Goal: Information Seeking & Learning: Learn about a topic

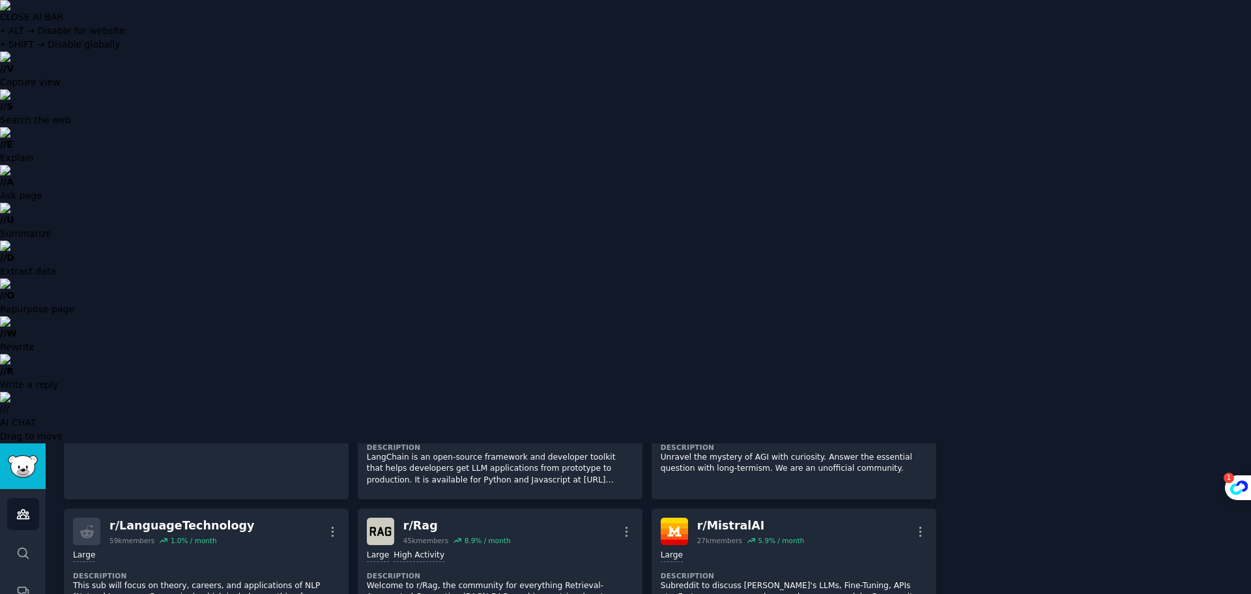
scroll to position [411, 0]
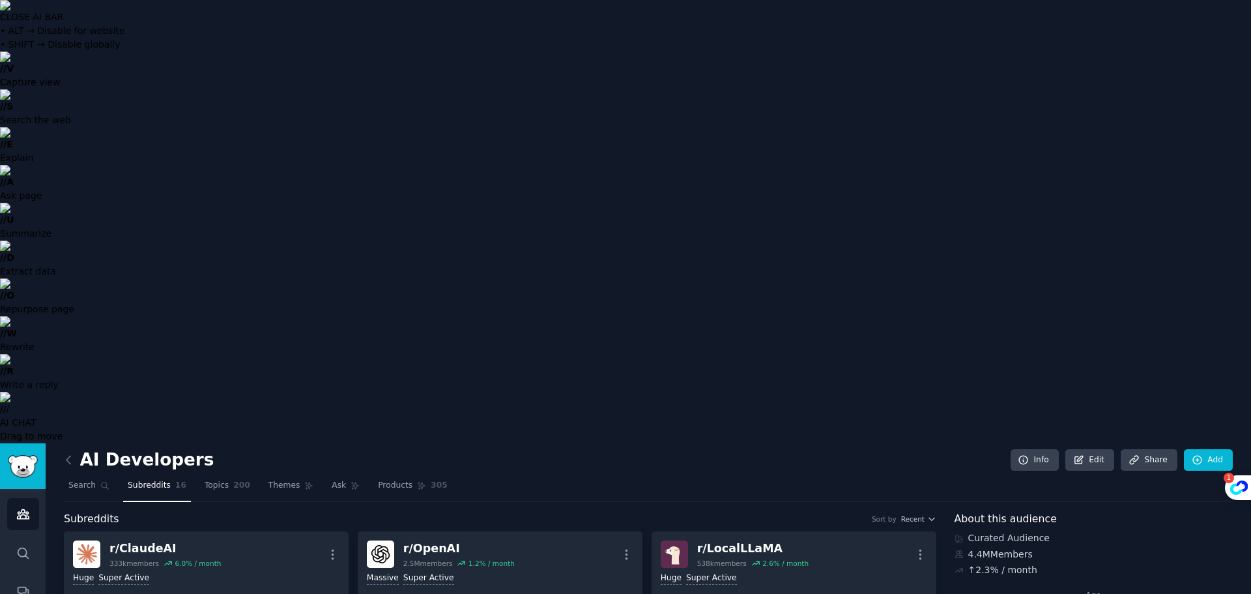
scroll to position [0, 0]
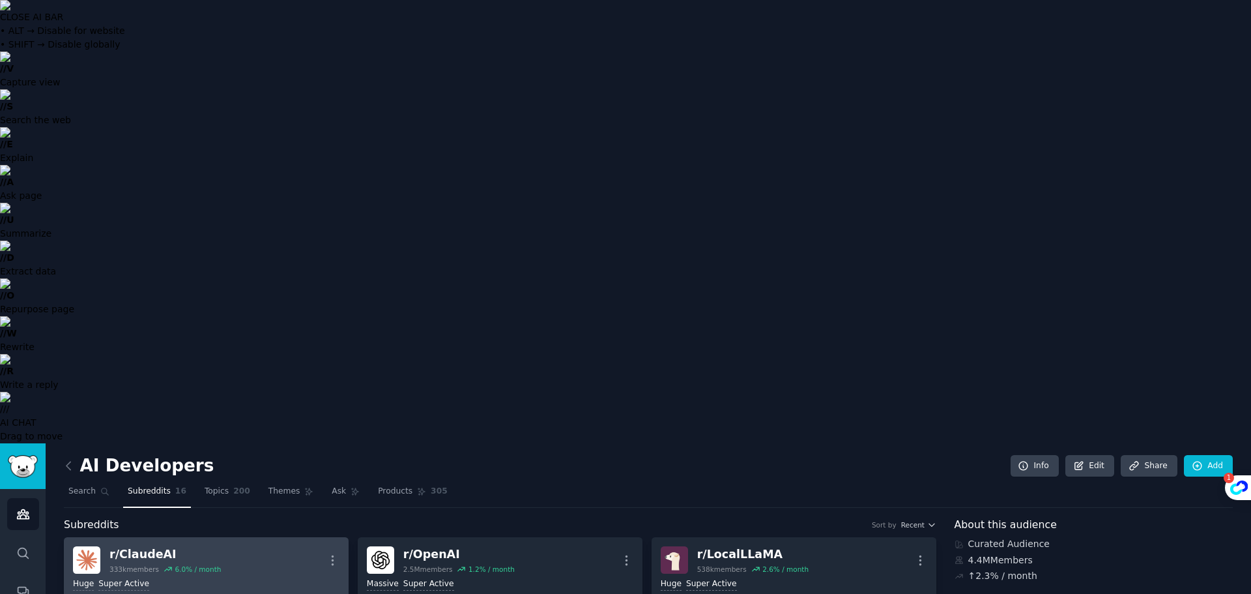
click at [135, 546] on div "r/ [PERSON_NAME]" at bounding box center [164, 554] width 111 height 16
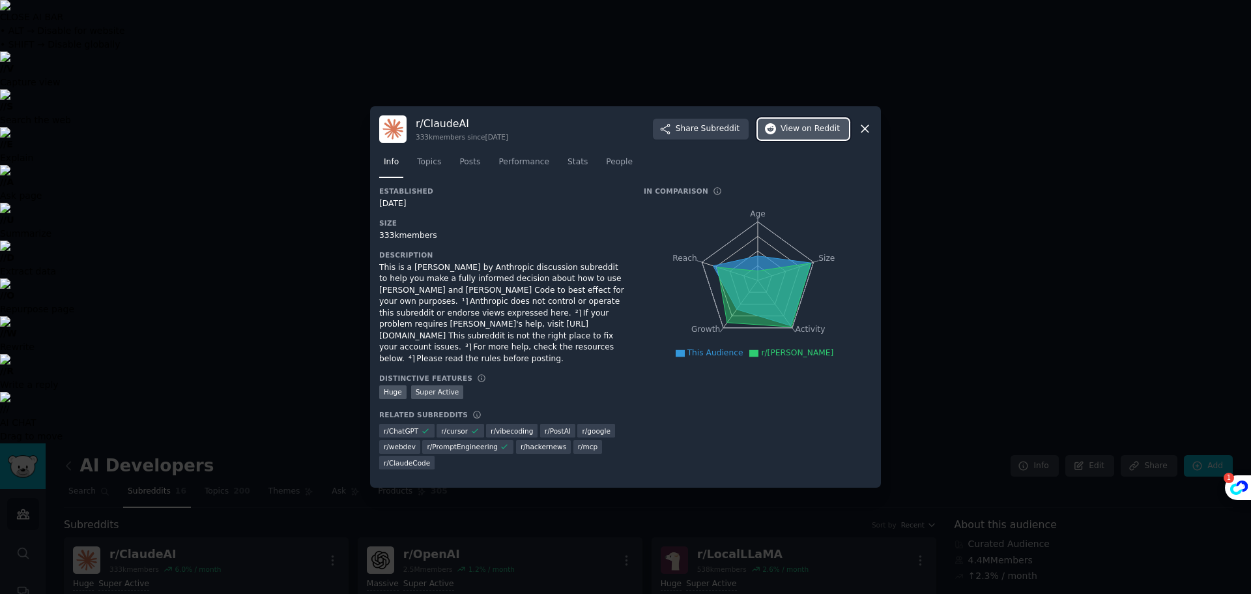
click at [813, 135] on span "on Reddit" at bounding box center [821, 129] width 38 height 12
click at [863, 132] on icon at bounding box center [864, 129] width 7 height 7
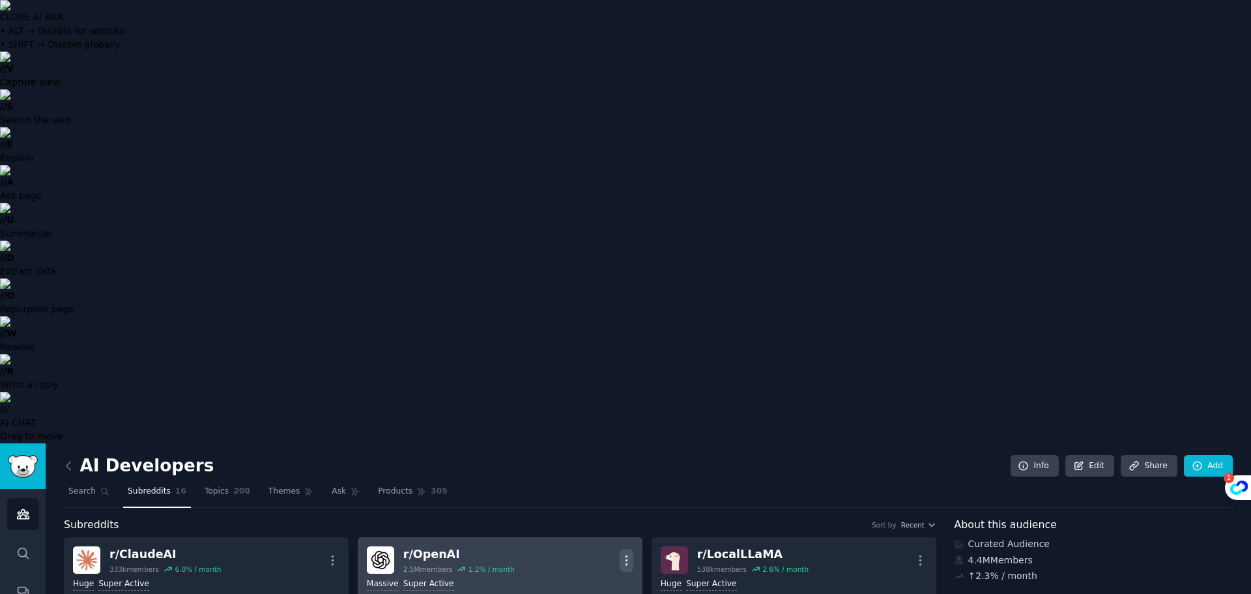
click at [621, 553] on icon "button" at bounding box center [627, 560] width 14 height 14
click at [571, 558] on p "View" at bounding box center [571, 565] width 22 height 14
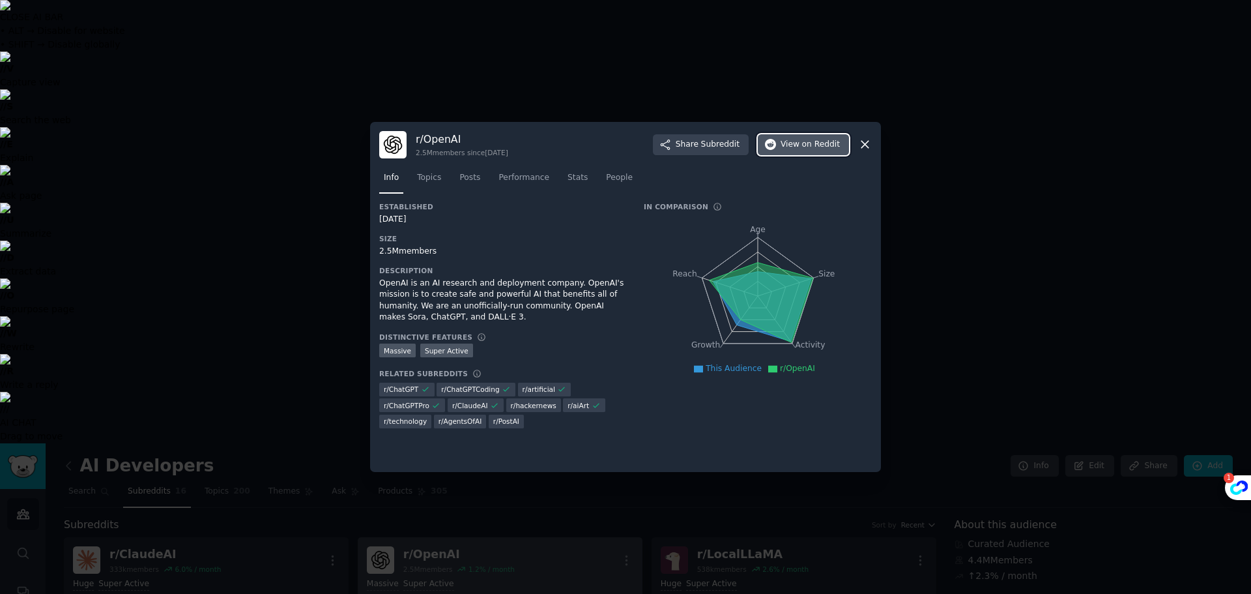
click at [815, 145] on span "on Reddit" at bounding box center [821, 145] width 38 height 12
click at [865, 146] on icon at bounding box center [865, 145] width 14 height 14
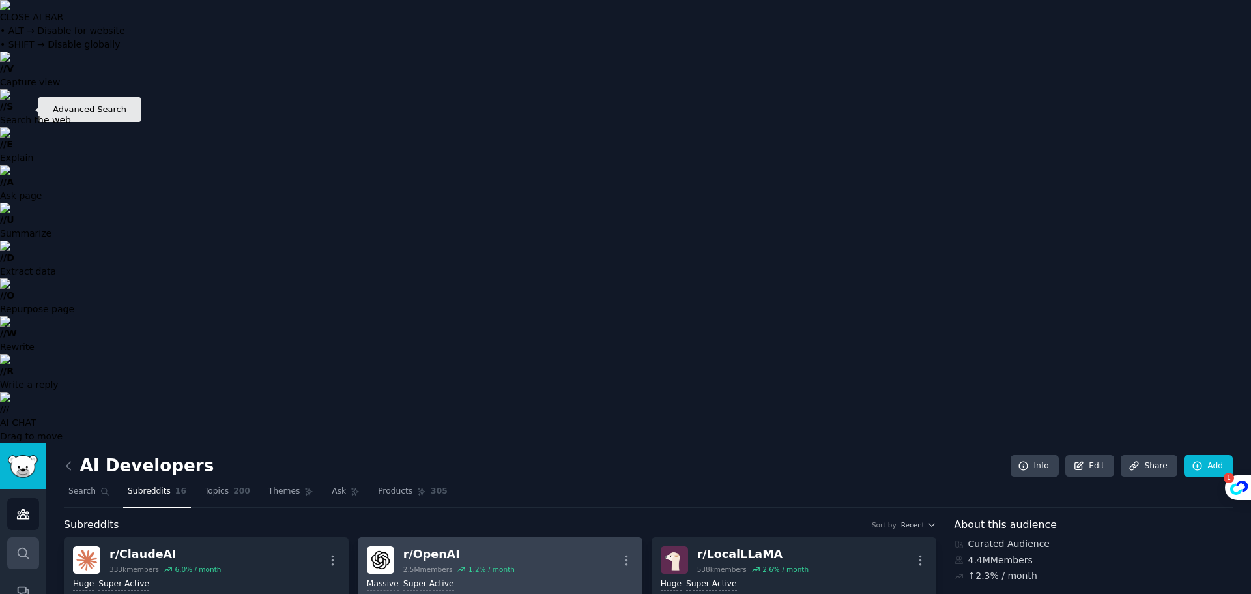
click at [30, 537] on link "Search" at bounding box center [23, 553] width 32 height 32
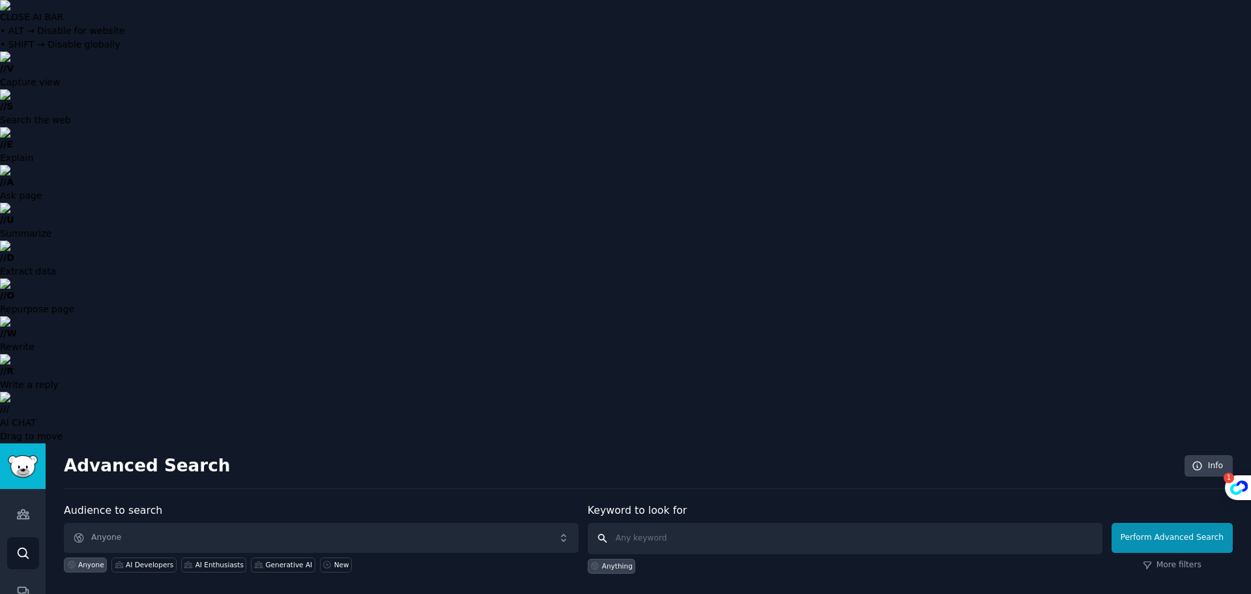
click at [702, 523] on input "text" at bounding box center [845, 538] width 515 height 31
type input "perplexity"
click button "Perform Advanced Search" at bounding box center [1172, 538] width 121 height 30
